Goal: Find specific page/section

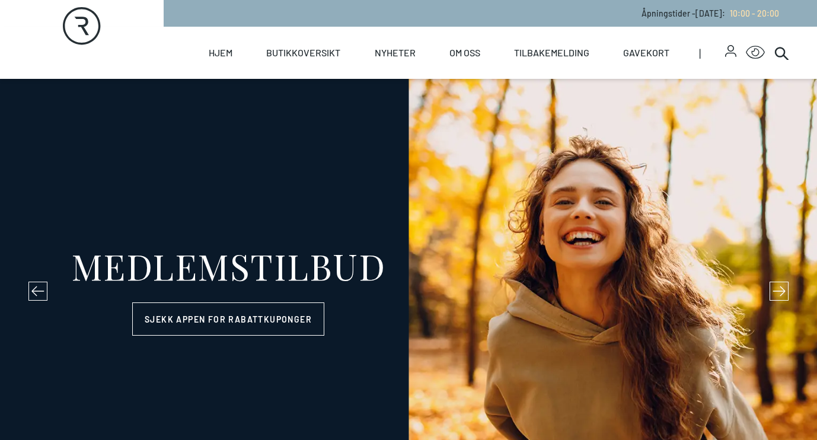
select select "NO"
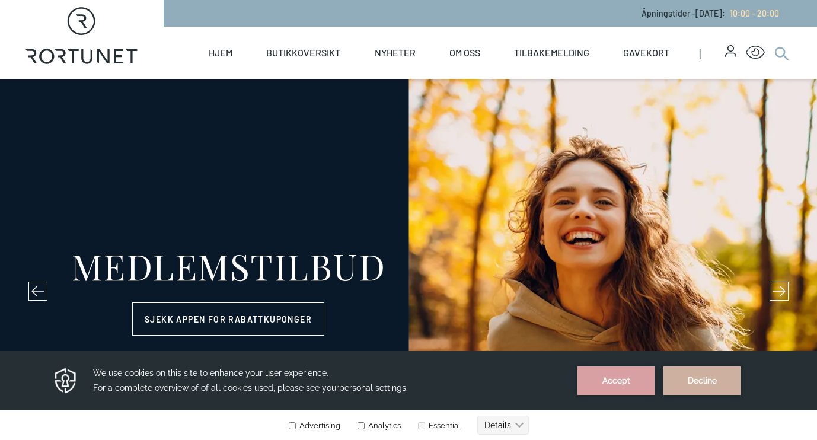
click at [775, 50] on circle at bounding box center [779, 51] width 9 height 9
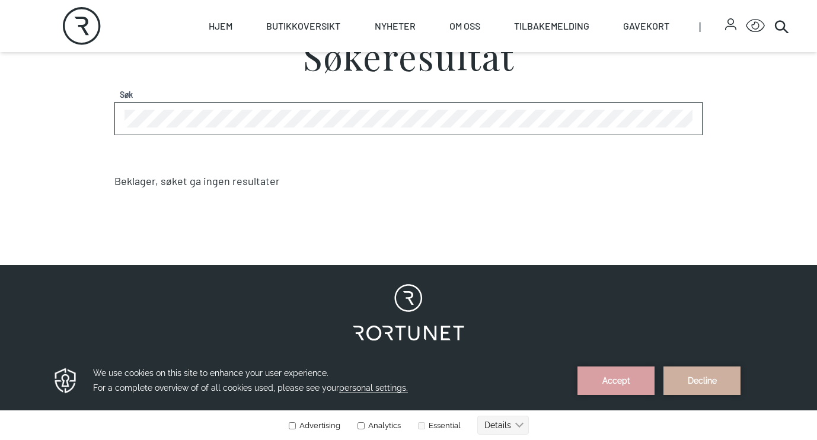
scroll to position [342, 0]
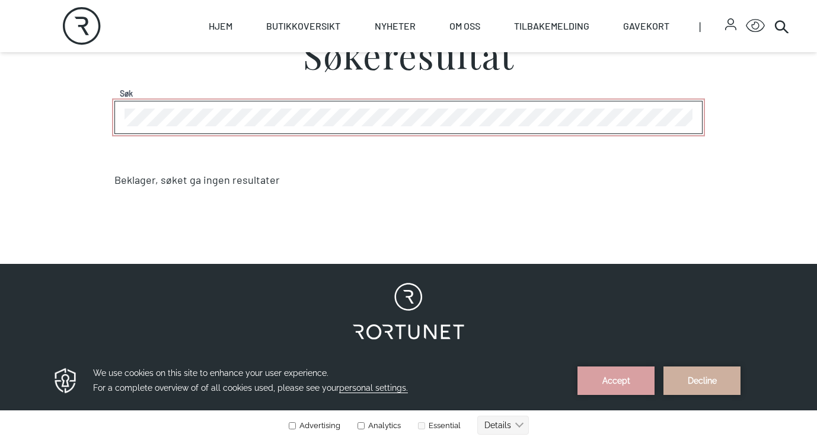
click at [84, 113] on section "Søkeresultat Søk Beklager, søket ga ingen resultater" at bounding box center [408, 128] width 817 height 248
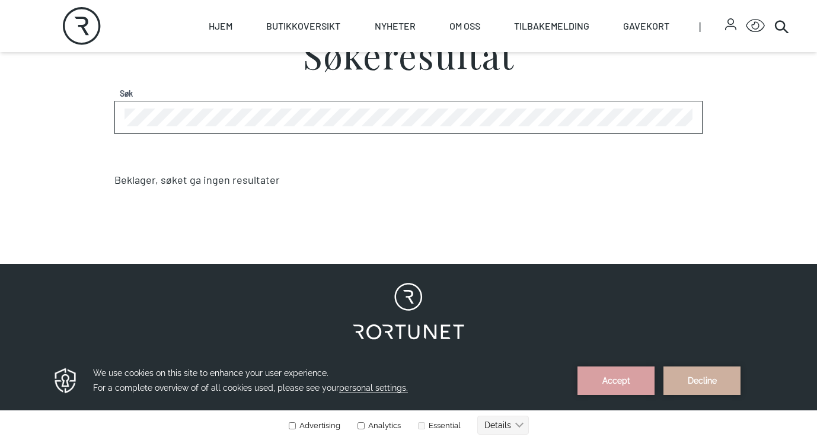
scroll to position [342, 1]
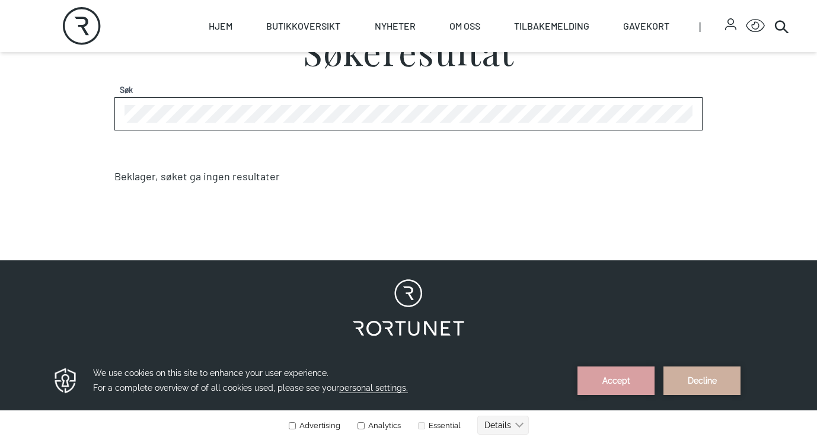
click at [55, 117] on section "Søkeresultat Søk Beklager, søket ga ingen resultater" at bounding box center [408, 124] width 817 height 248
